Goal: Information Seeking & Learning: Learn about a topic

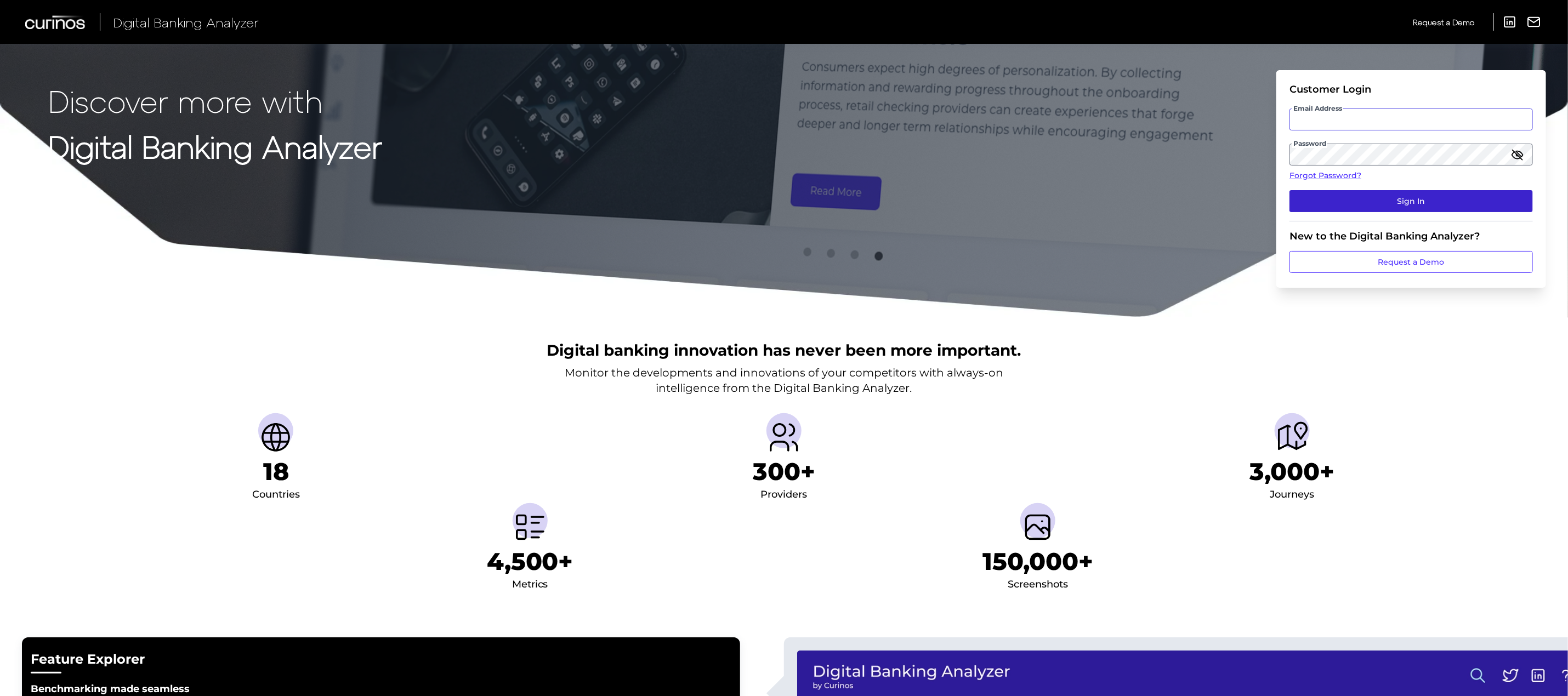
type input "[PERSON_NAME][EMAIL_ADDRESS][PERSON_NAME][DOMAIN_NAME]"
click at [1374, 204] on button "Sign In" at bounding box center [1412, 201] width 243 height 22
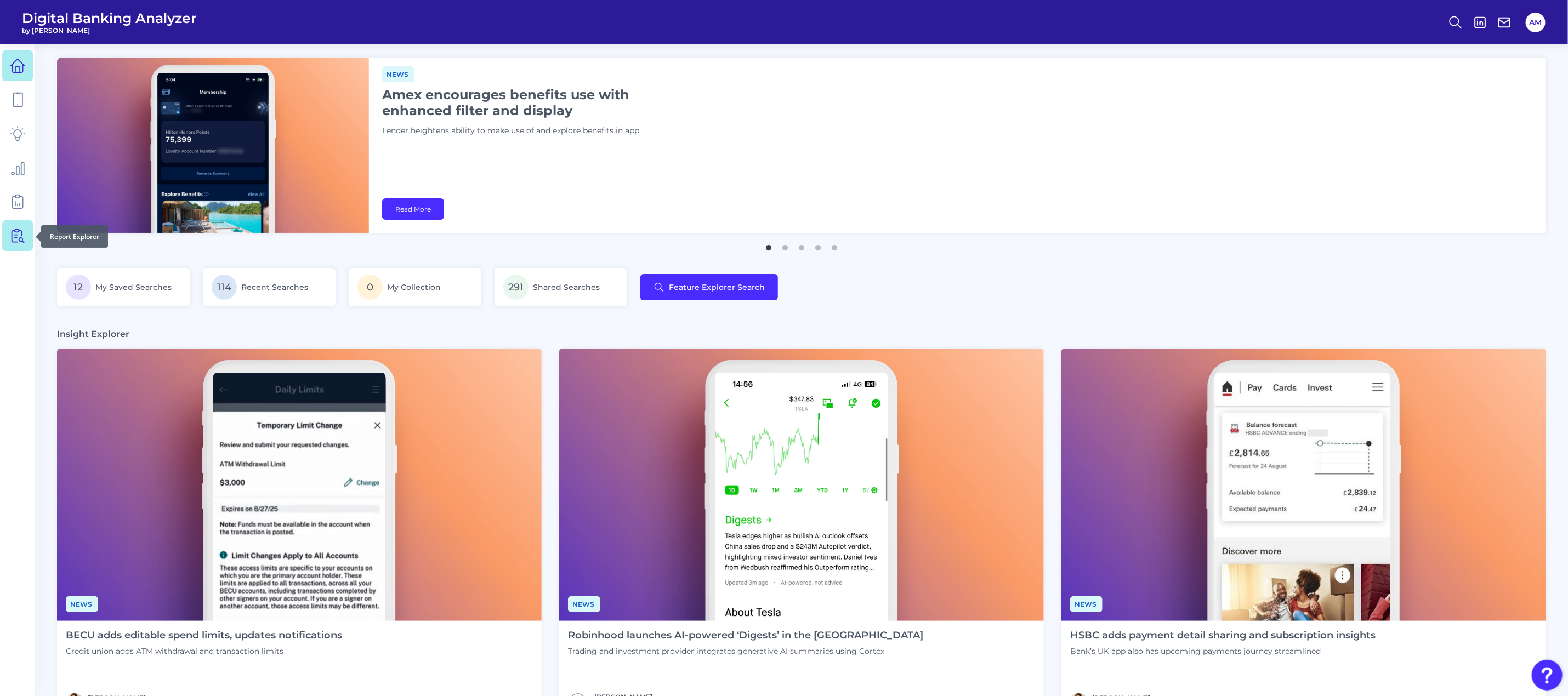
click at [15, 231] on icon at bounding box center [19, 236] width 9 height 14
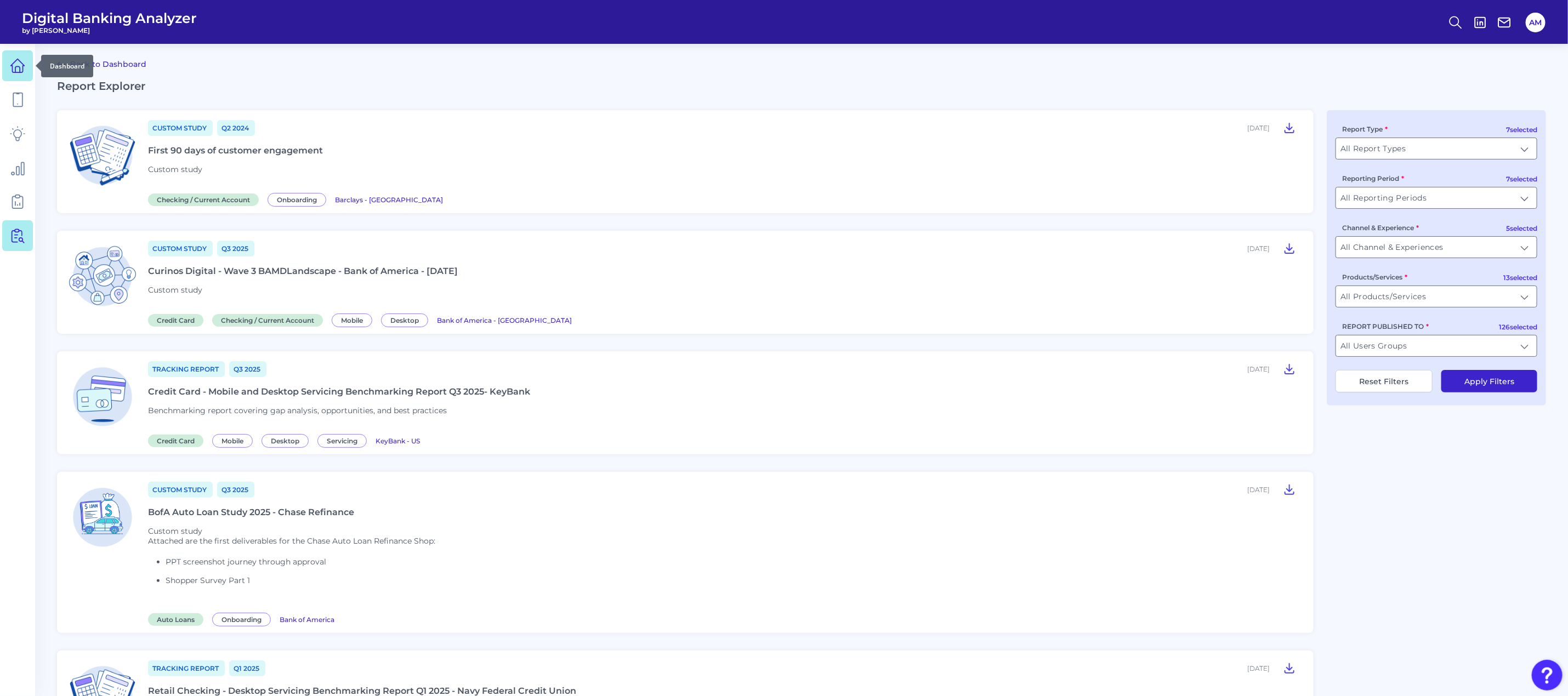
click at [14, 58] on icon at bounding box center [17, 66] width 16 height 16
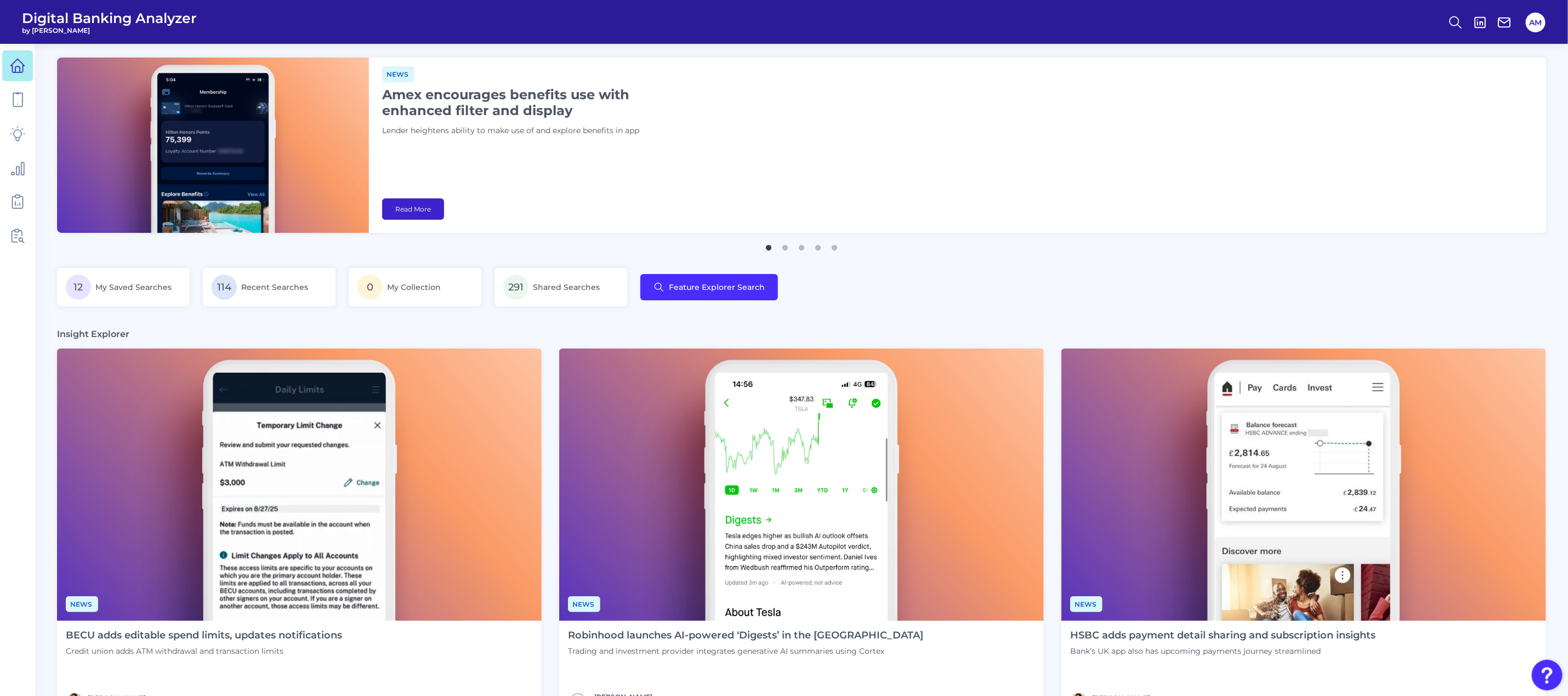
click at [422, 213] on link "Read More" at bounding box center [413, 209] width 62 height 21
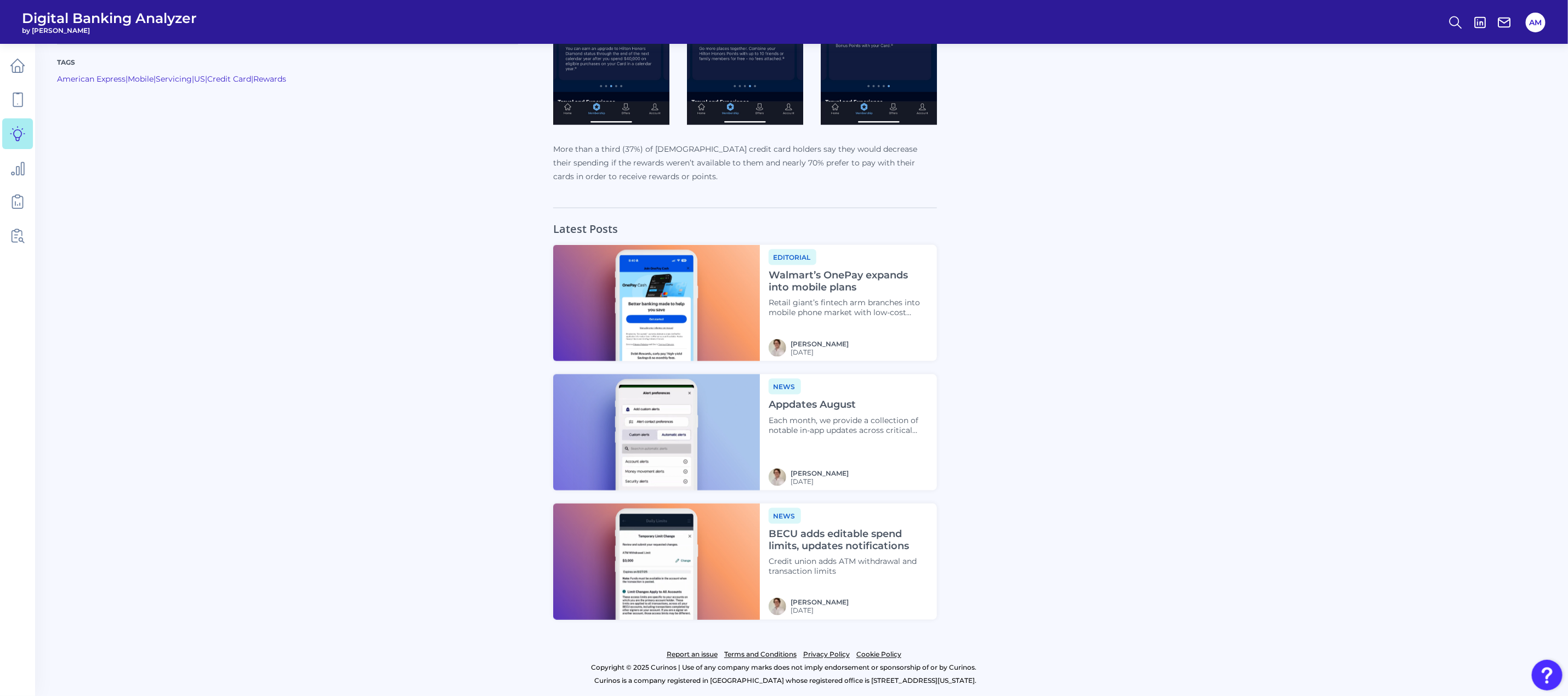
scroll to position [395, 0]
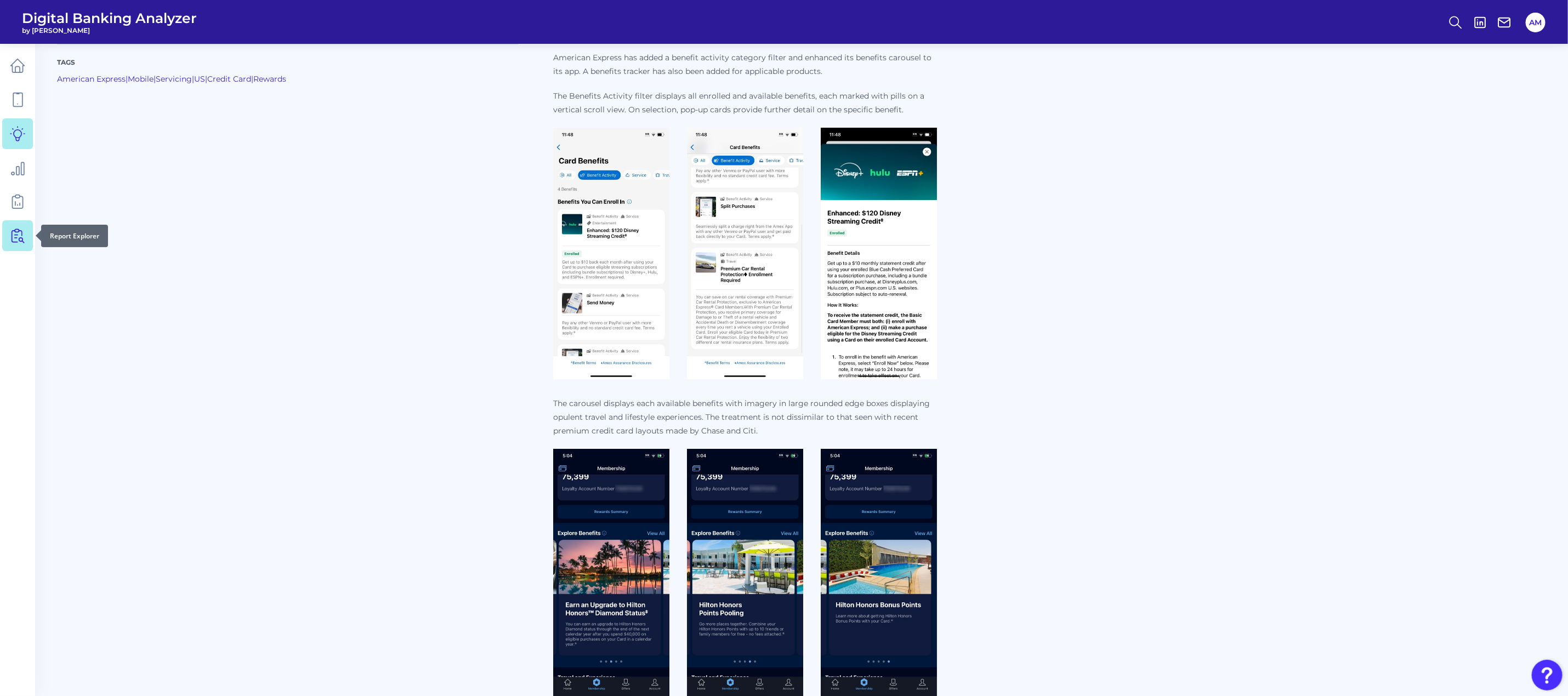
click at [10, 232] on icon at bounding box center [17, 235] width 16 height 16
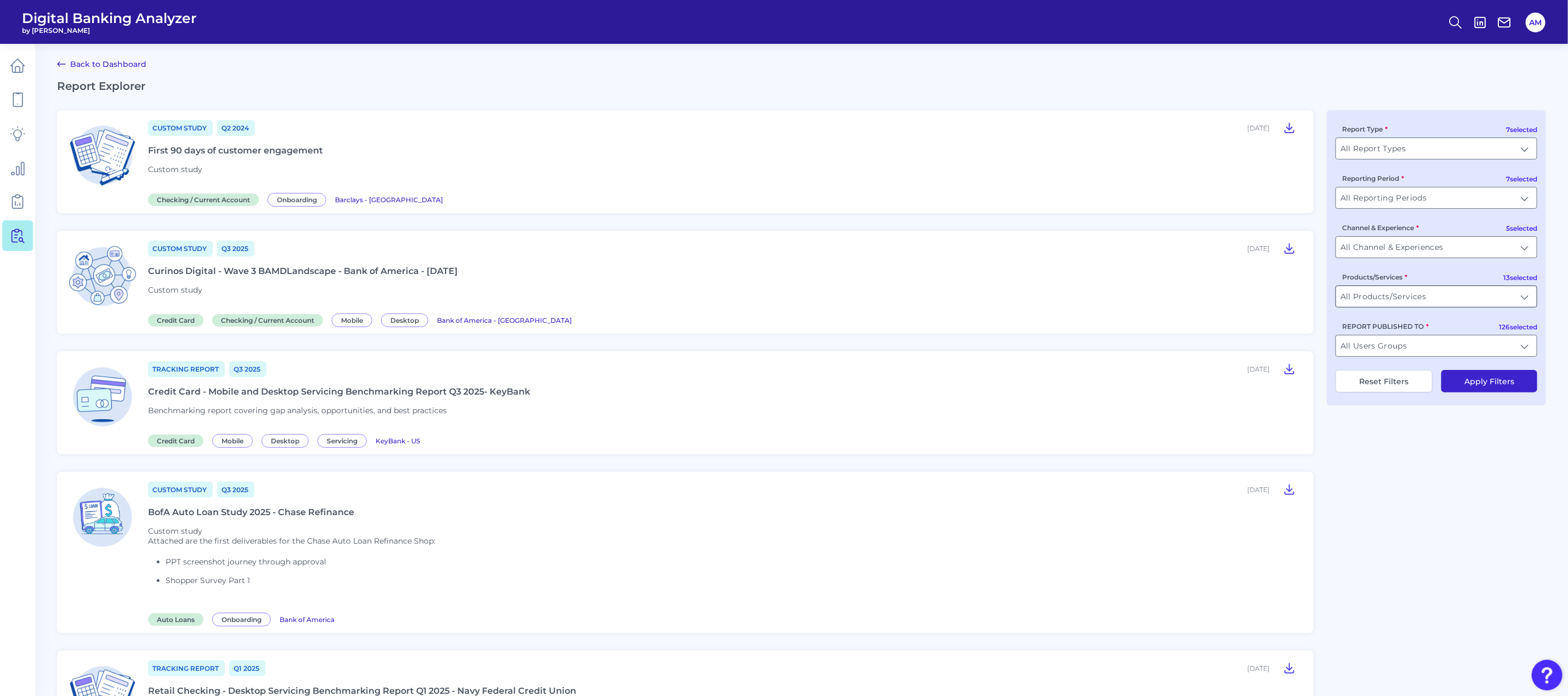
click at [1436, 302] on input "All Products/Services" at bounding box center [1436, 297] width 201 height 21
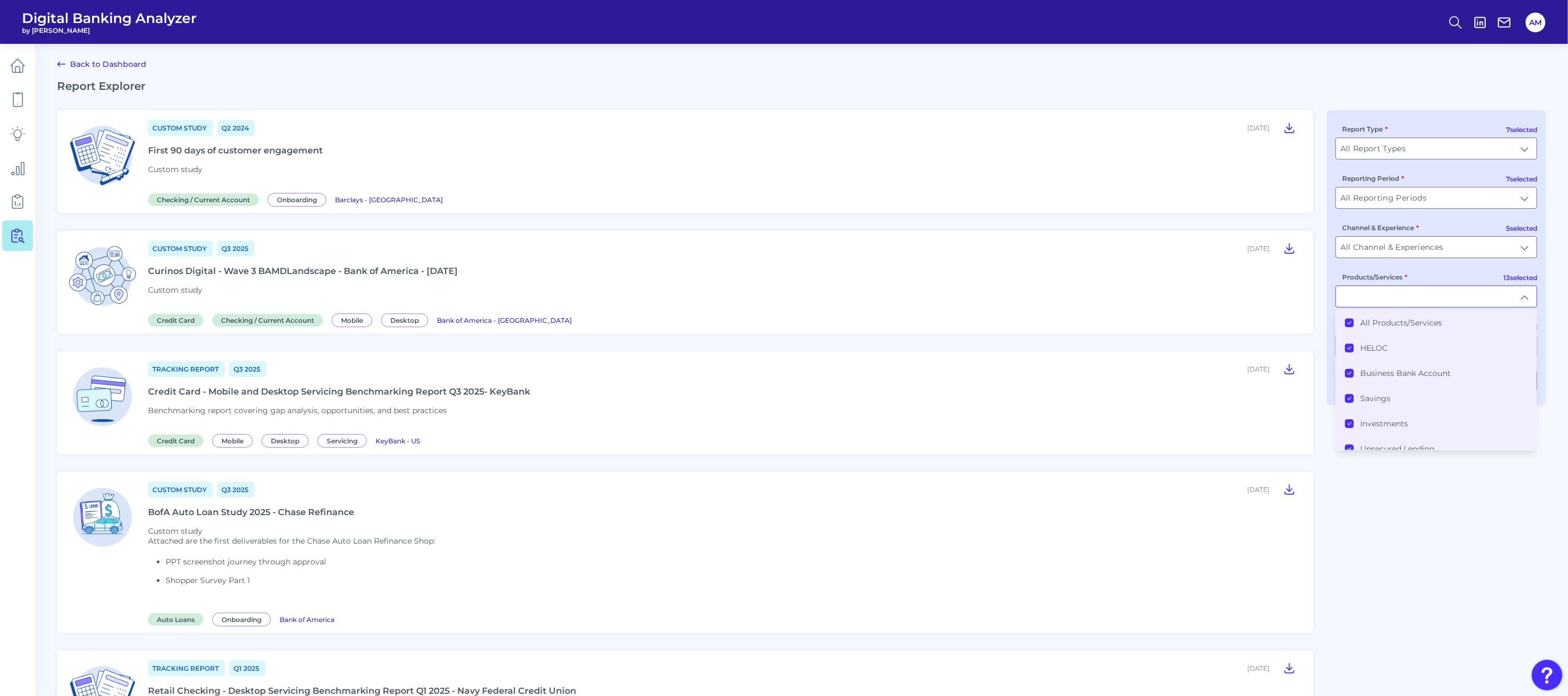
click at [1343, 322] on li "All Products/Services" at bounding box center [1436, 323] width 201 height 25
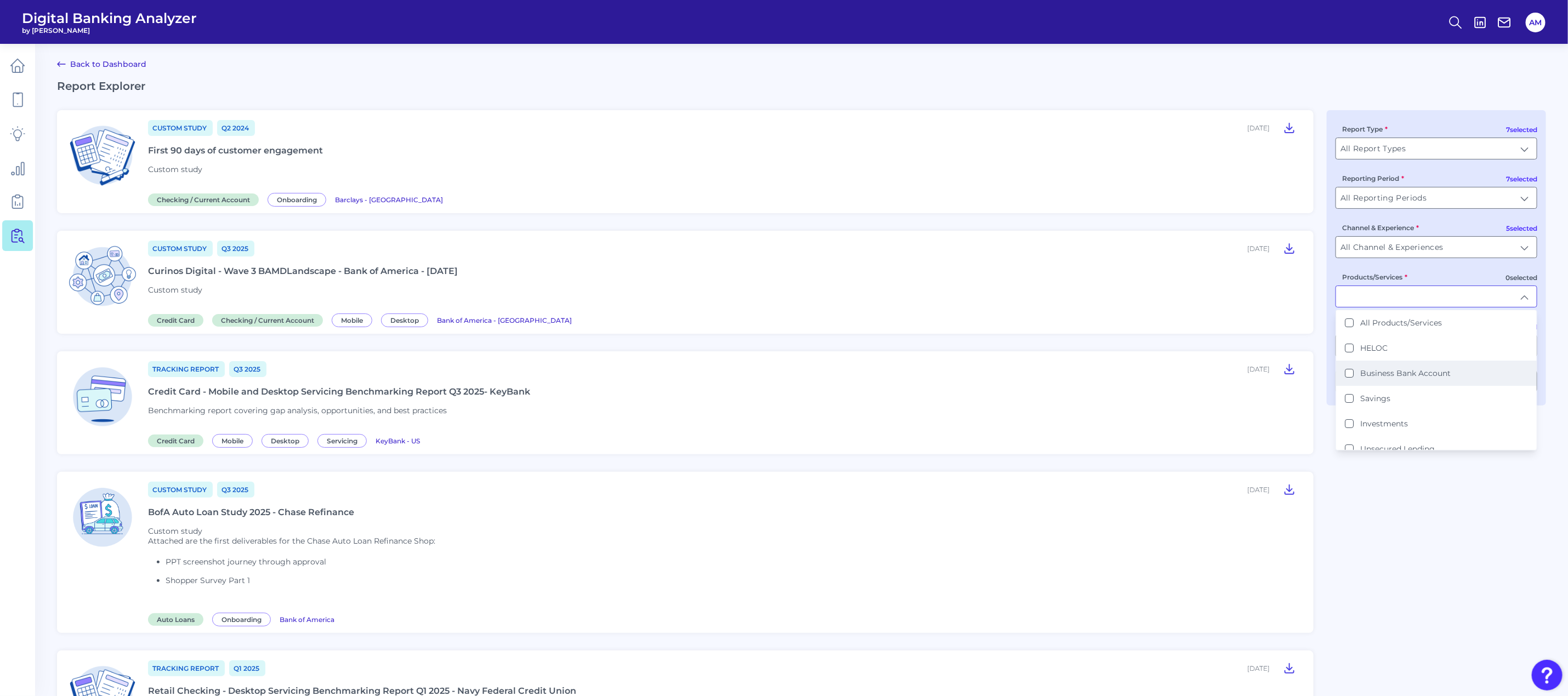
click at [1345, 373] on Account "Business Bank Account" at bounding box center [1349, 373] width 9 height 9
type input "Business Bank Account"
click at [1397, 199] on input "All Reporting Periods" at bounding box center [1436, 198] width 201 height 21
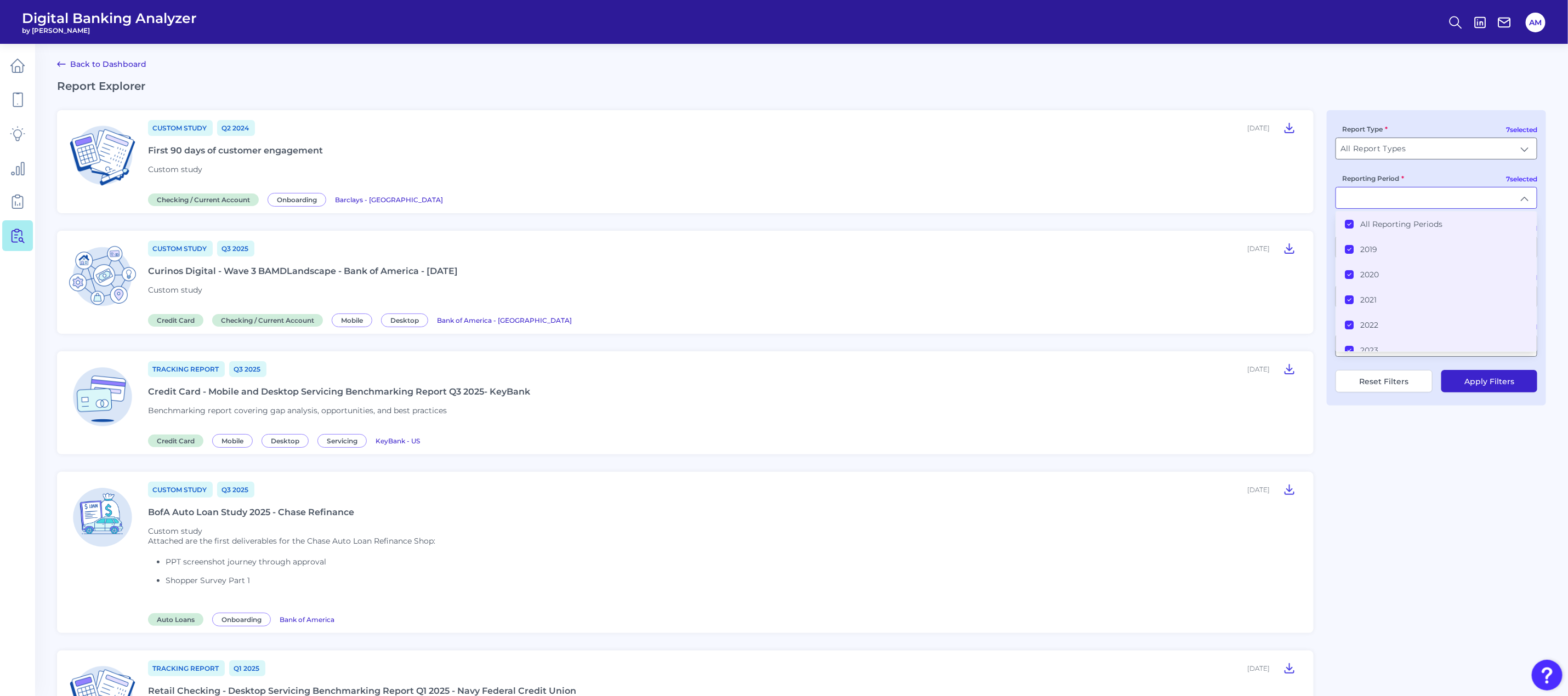
click at [1305, 185] on article "Custom Study Q2 2024 [DATE] First 90 days of customer engagement Custom study C…" at bounding box center [686, 161] width 1257 height 103
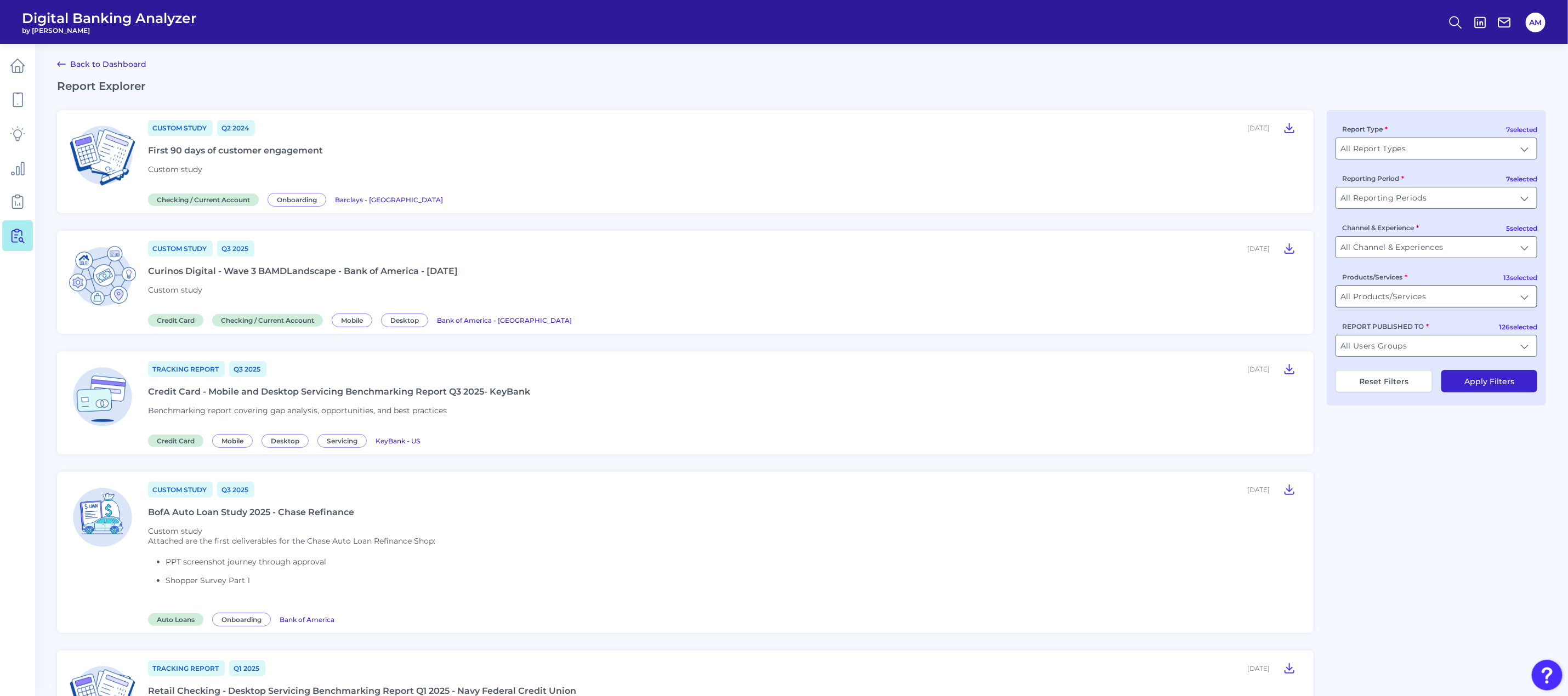
click at [1459, 296] on input "All Products/Services" at bounding box center [1436, 297] width 201 height 21
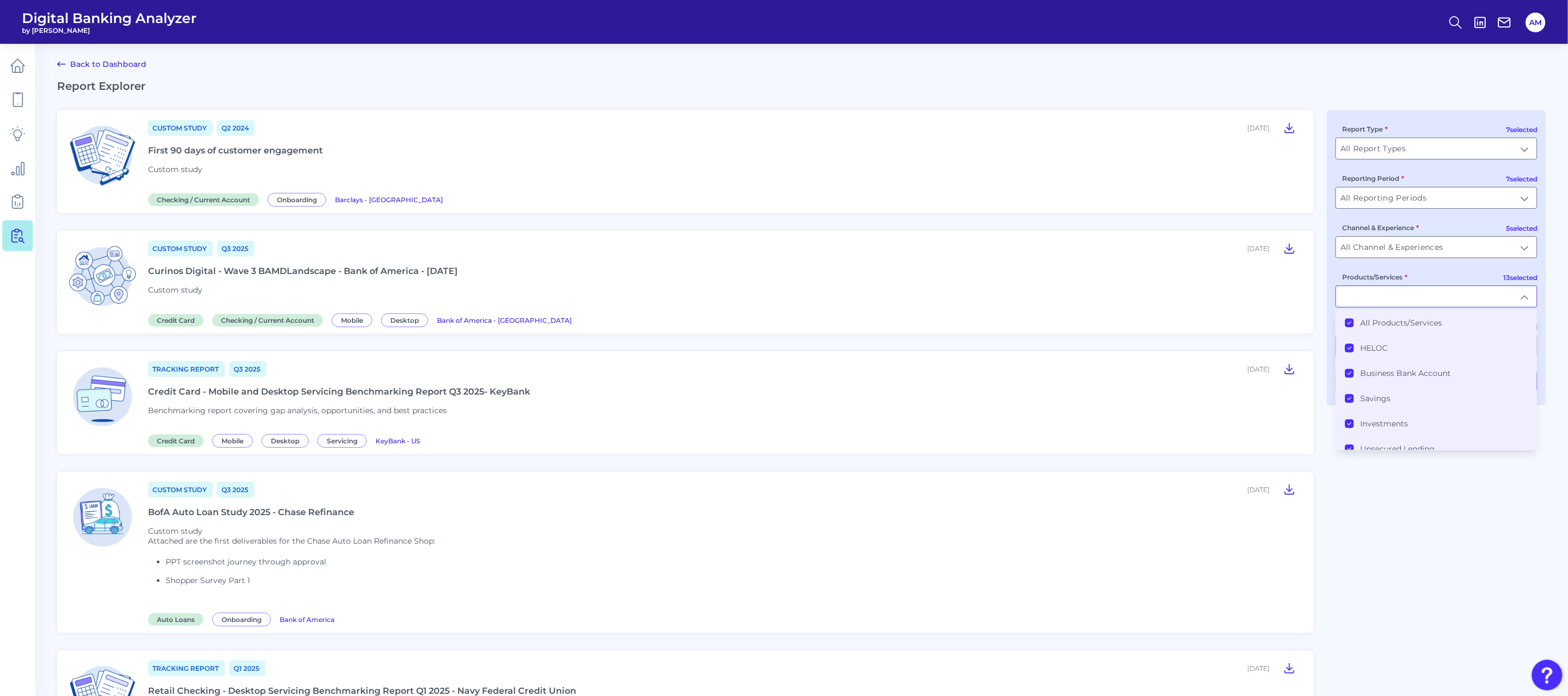
click at [1344, 325] on li "All Products/Services" at bounding box center [1436, 323] width 201 height 25
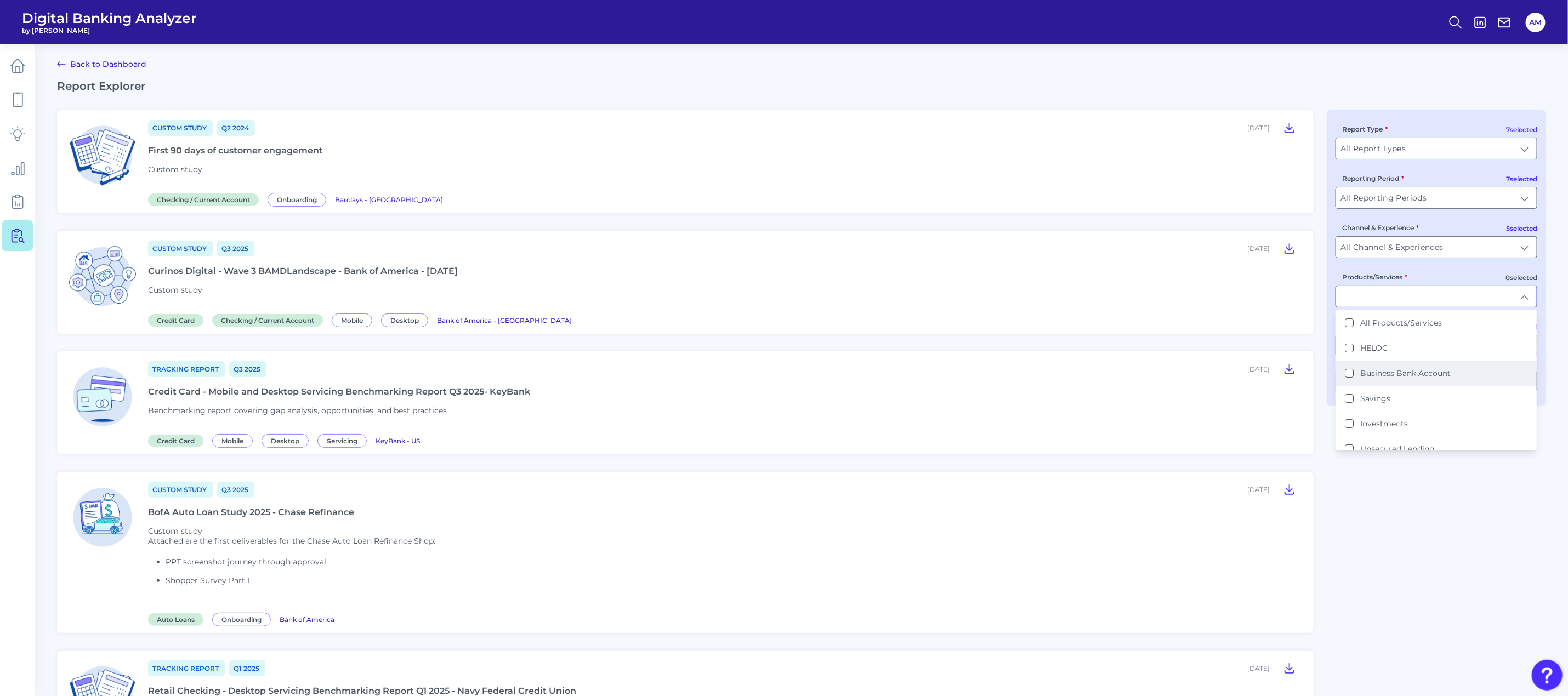
click at [1351, 373] on Account "Business Bank Account" at bounding box center [1349, 373] width 9 height 9
type input "Business Bank Account"
click at [1505, 246] on input "All Channel & Experiences" at bounding box center [1436, 247] width 201 height 21
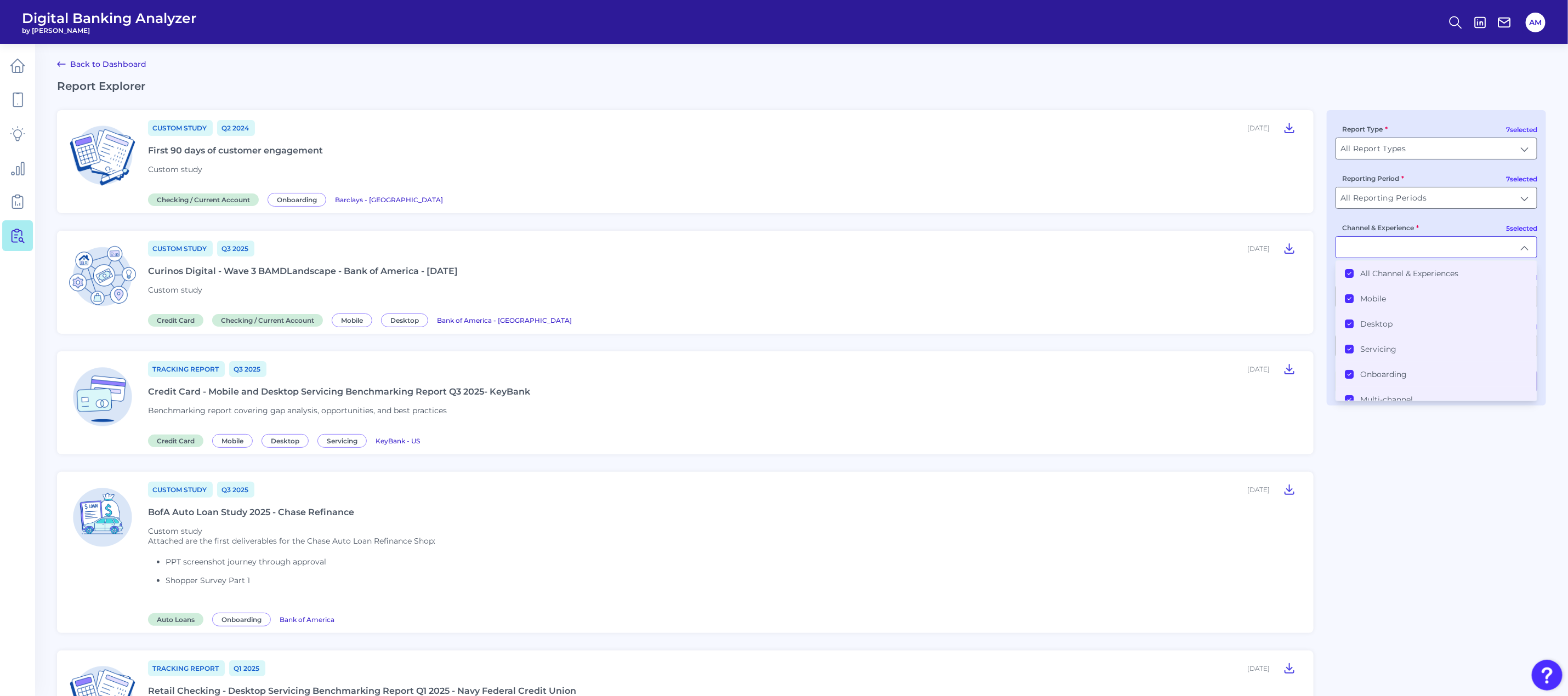
click at [1348, 273] on icon at bounding box center [1349, 273] width 6 height 6
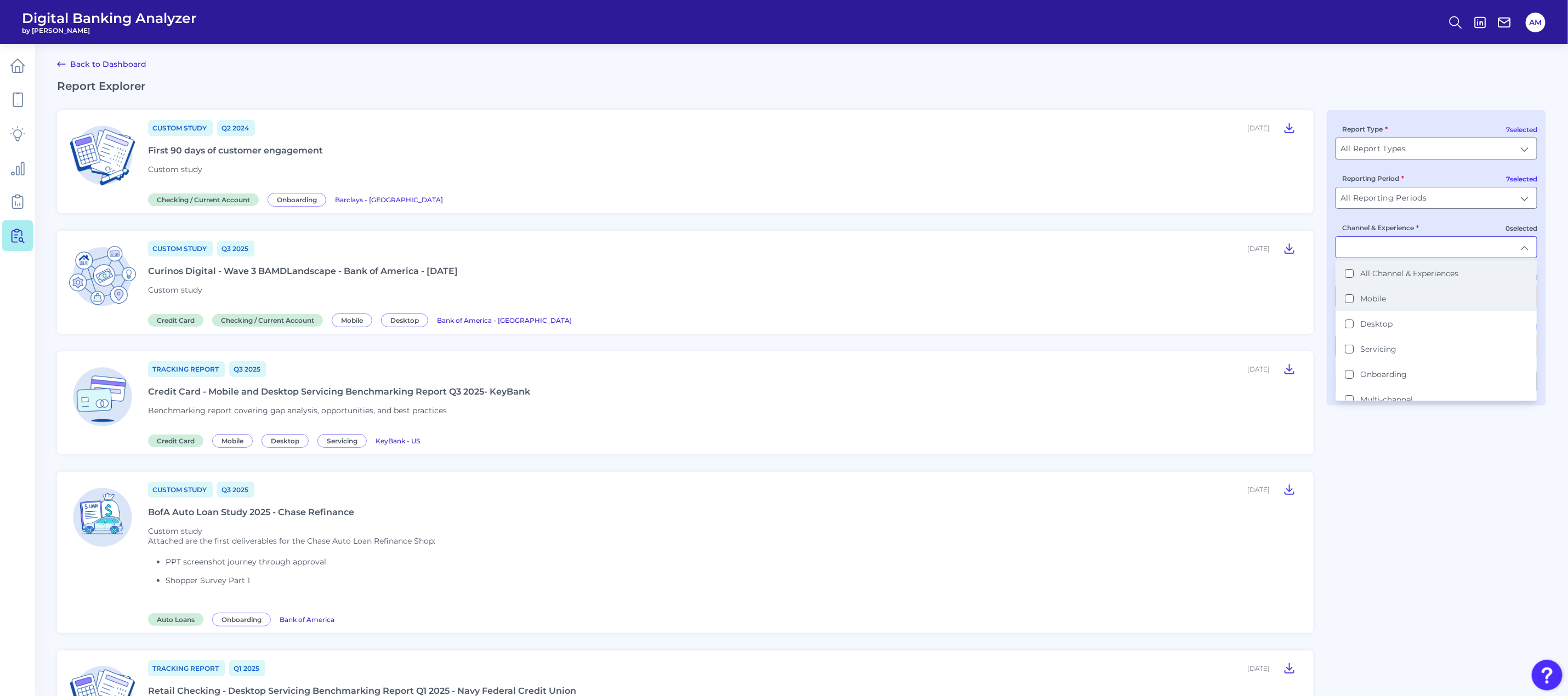
click at [1351, 302] on li "Mobile" at bounding box center [1436, 299] width 201 height 25
type input "Mobile"
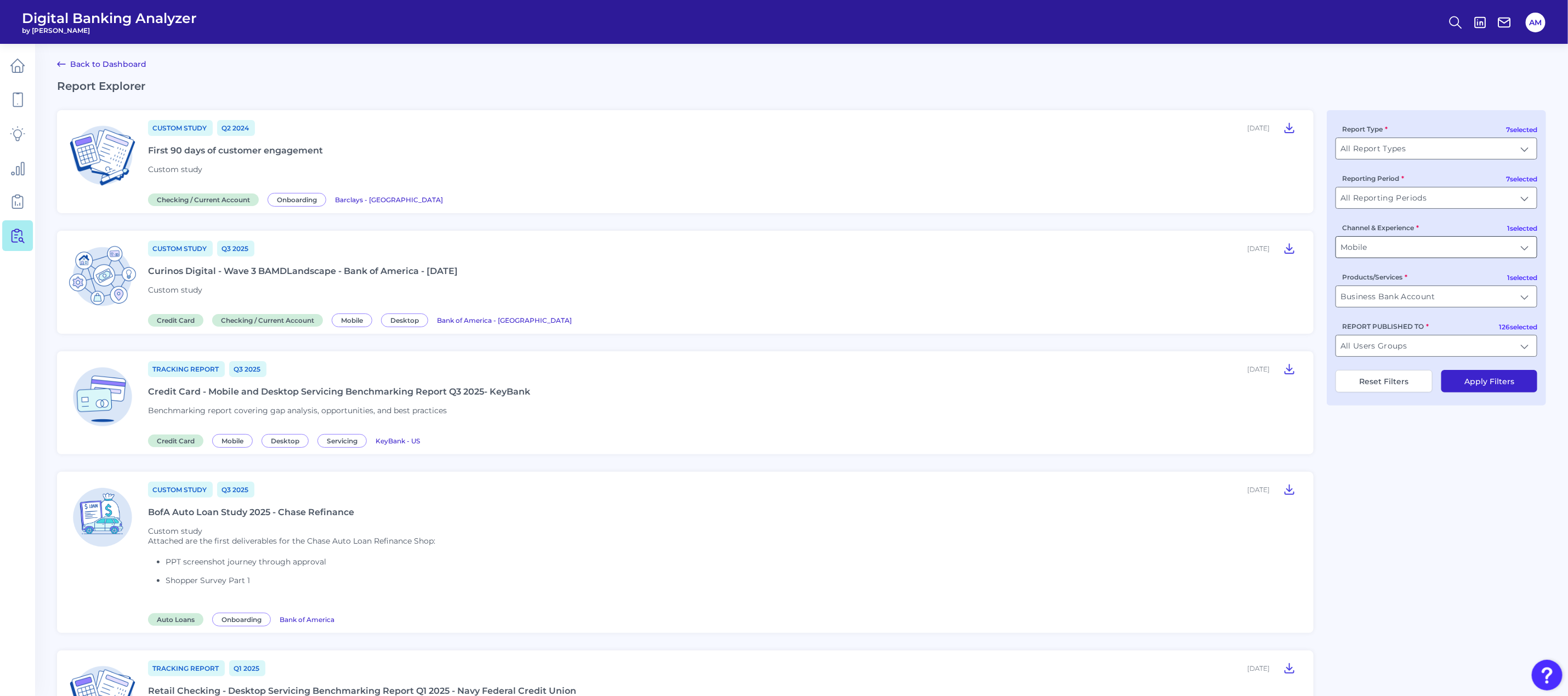
click at [1489, 249] on input "Mobile" at bounding box center [1436, 247] width 201 height 21
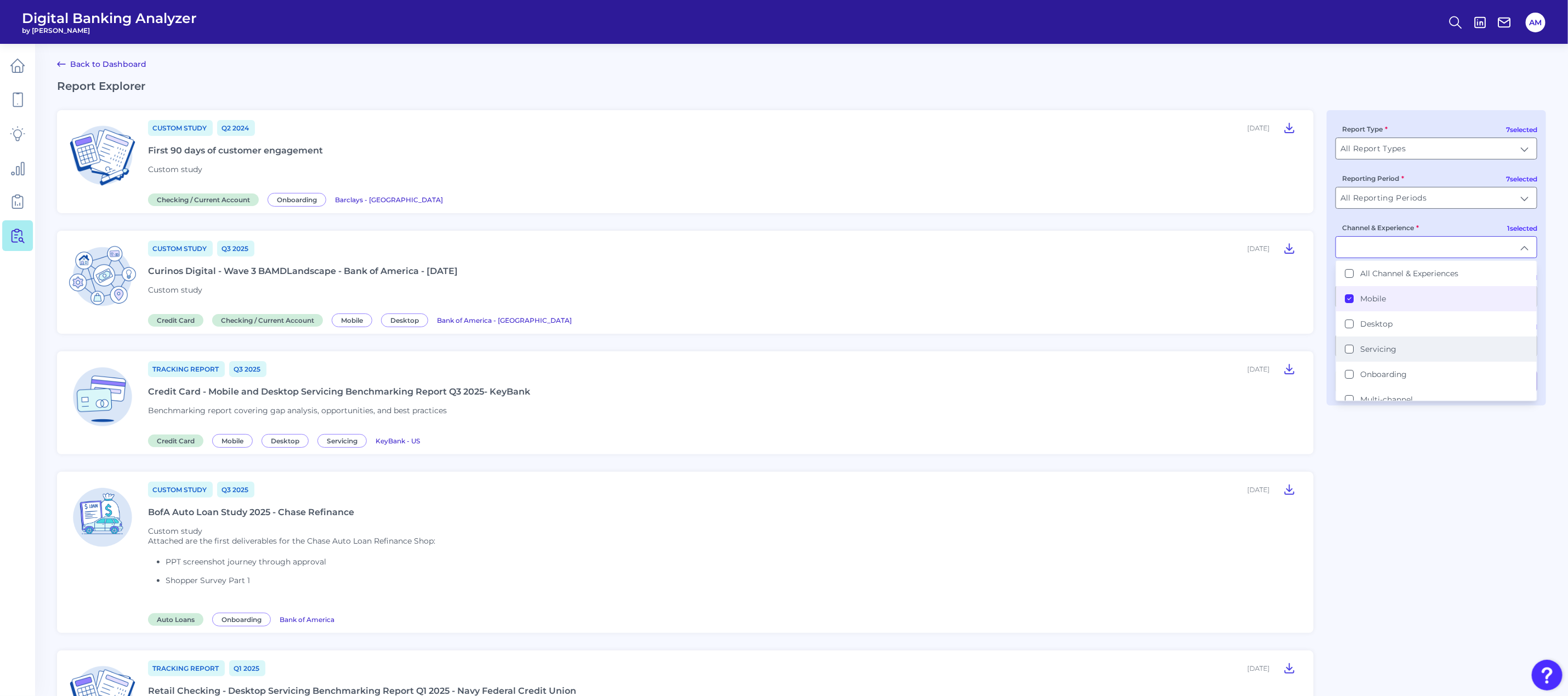
click at [1351, 349] on button "Servicing" at bounding box center [1349, 349] width 9 height 9
type input "Mobile, Servicing"
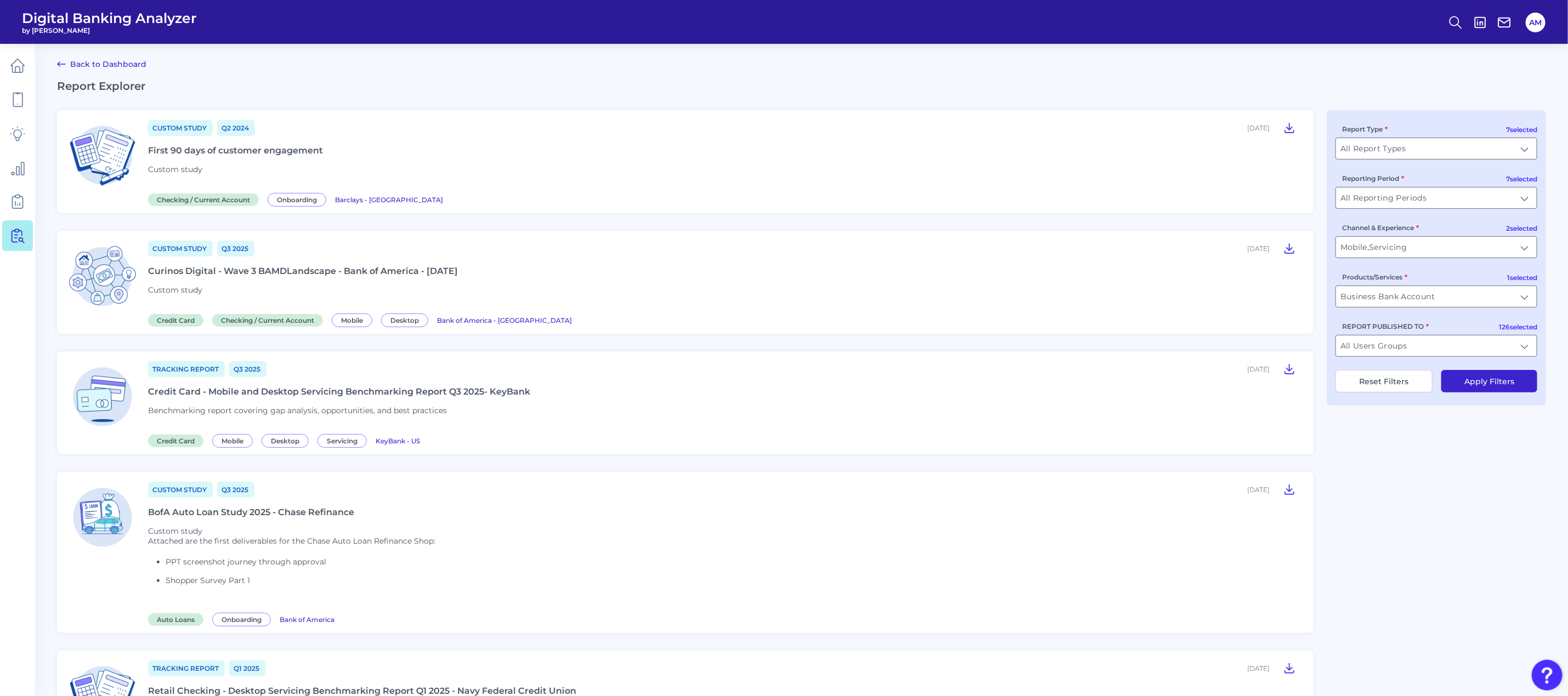
click at [1484, 382] on button "Apply Filters" at bounding box center [1490, 381] width 96 height 22
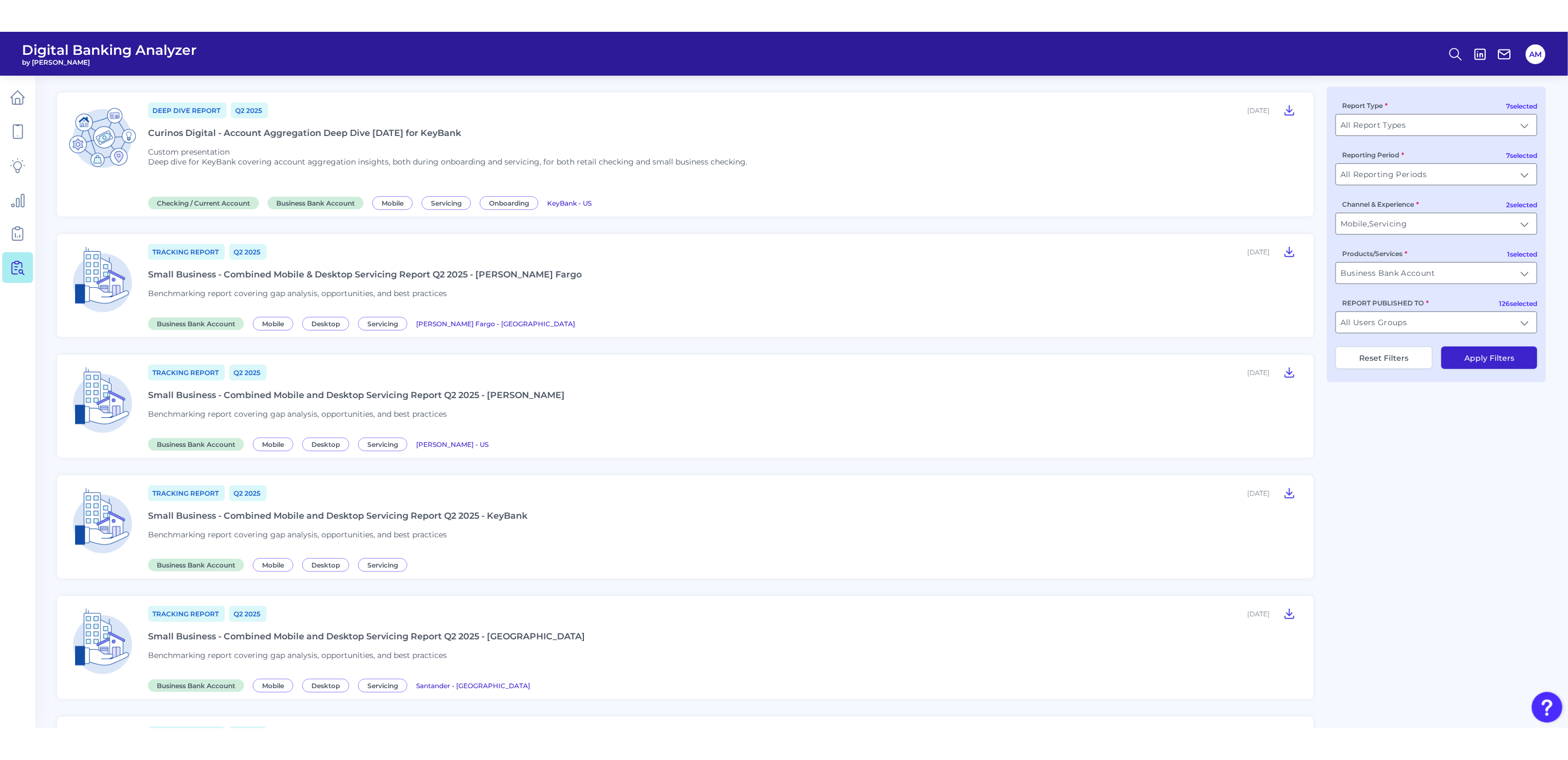
scroll to position [494, 0]
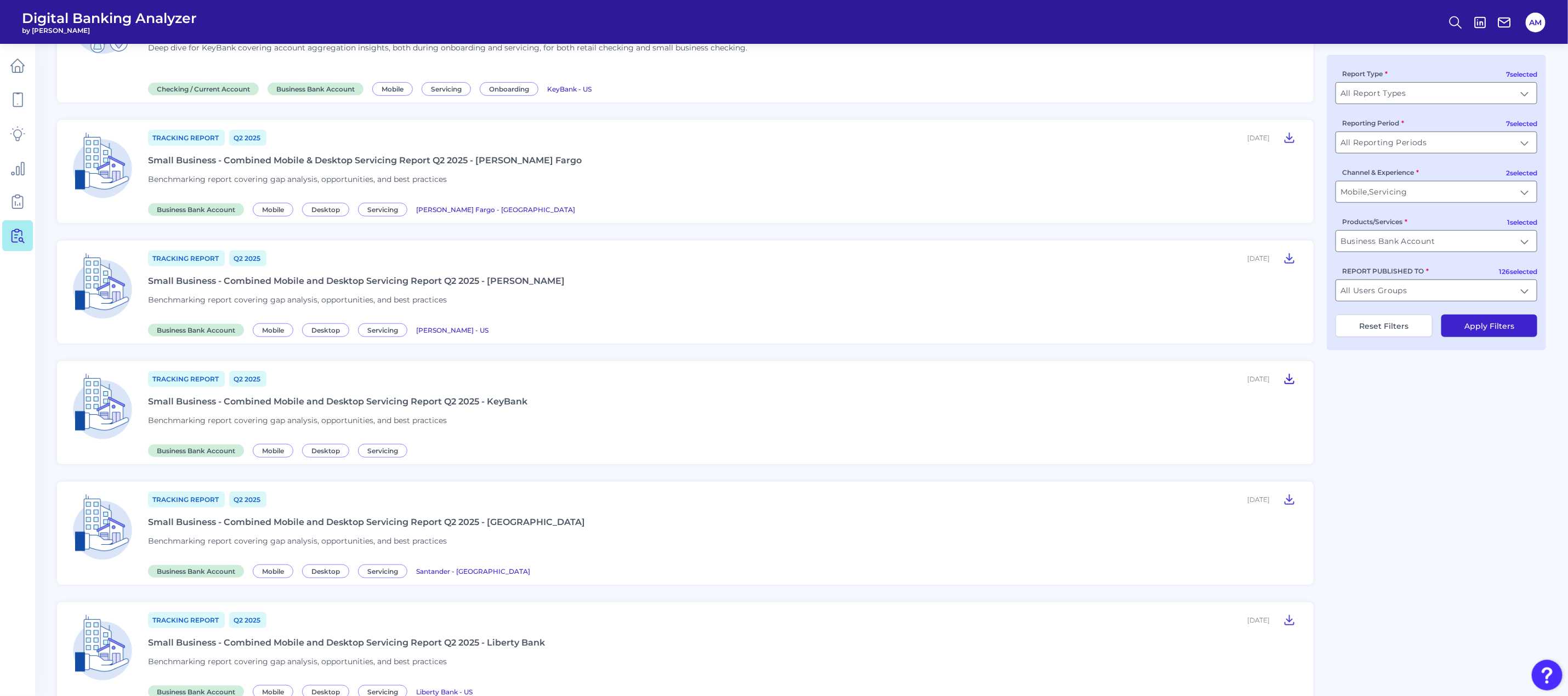
click at [1292, 382] on icon at bounding box center [1289, 379] width 13 height 13
